Goal: Navigation & Orientation: Find specific page/section

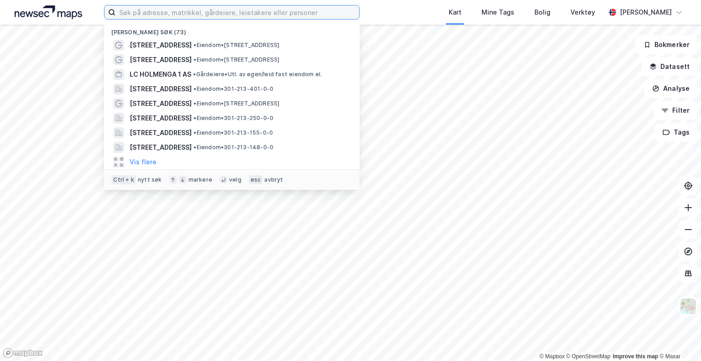
click at [173, 16] on input at bounding box center [237, 12] width 244 height 14
